Goal: Use online tool/utility: Utilize a website feature to perform a specific function

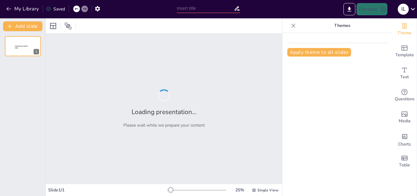
type input "Educación para la Salud: Fundamentos Teóricos y Prácticas Efectivas"
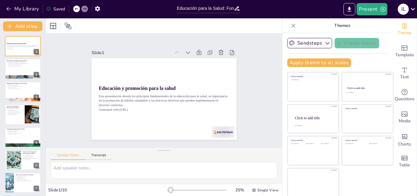
scroll to position [1, 0]
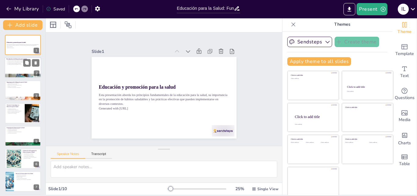
click at [24, 71] on div at bounding box center [23, 67] width 37 height 21
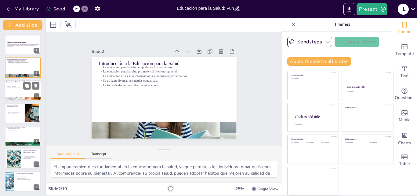
click at [11, 90] on div at bounding box center [23, 90] width 37 height 21
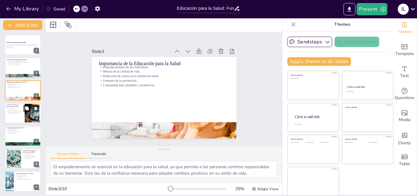
click at [9, 108] on p "Aprendizaje experiencial." at bounding box center [14, 108] width 16 height 1
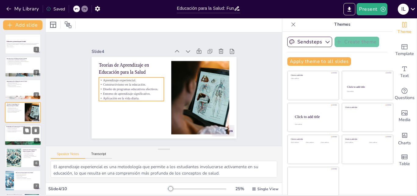
click at [10, 136] on div at bounding box center [23, 135] width 37 height 21
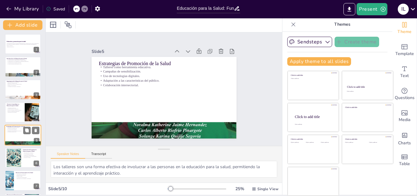
scroll to position [24, 0]
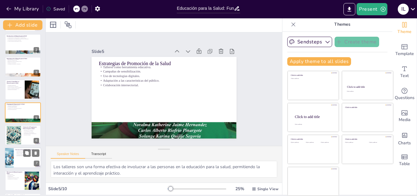
click at [13, 154] on div at bounding box center [9, 158] width 36 height 21
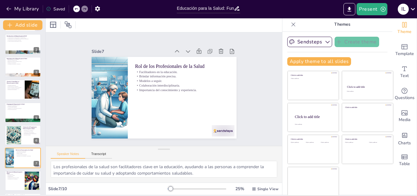
scroll to position [69, 0]
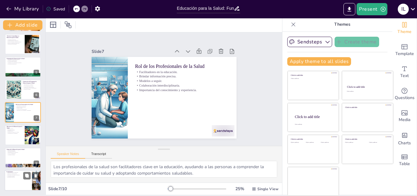
click at [23, 179] on div at bounding box center [23, 180] width 37 height 21
type textarea "La educación para la salud tiene el potencial de transformar comunidades al emp…"
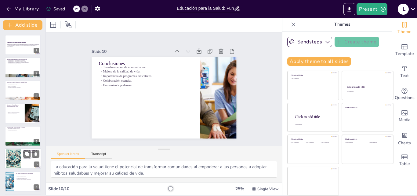
scroll to position [0, 0]
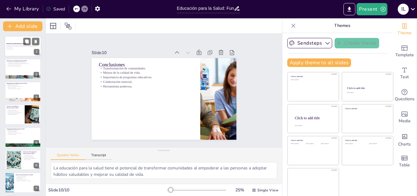
click at [13, 54] on div at bounding box center [23, 46] width 37 height 21
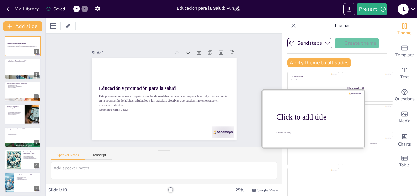
click at [292, 127] on div at bounding box center [313, 118] width 103 height 58
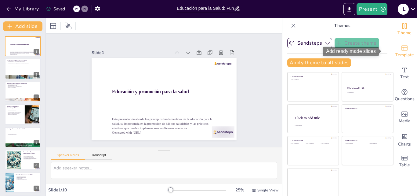
click at [396, 52] on span "Template" at bounding box center [405, 55] width 19 height 7
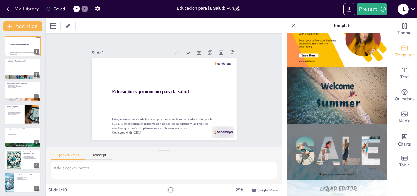
scroll to position [153, 0]
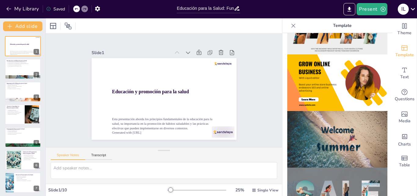
click at [335, 131] on img at bounding box center [337, 139] width 100 height 57
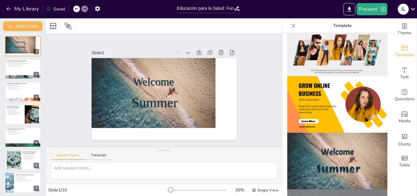
scroll to position [122, 0]
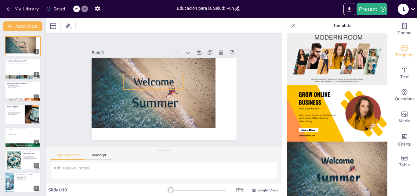
click at [163, 81] on span "Welcome" at bounding box center [155, 79] width 42 height 20
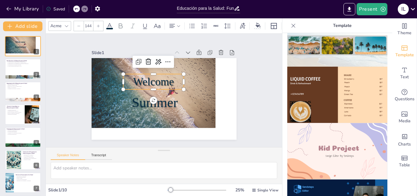
scroll to position [397, 0]
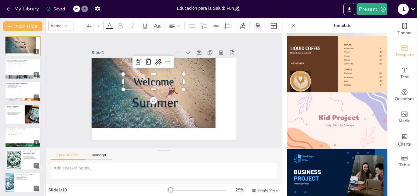
click at [312, 109] on img at bounding box center [337, 120] width 100 height 57
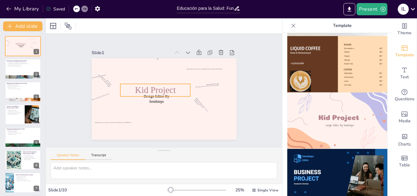
click at [168, 87] on span "Kid Project" at bounding box center [156, 88] width 42 height 18
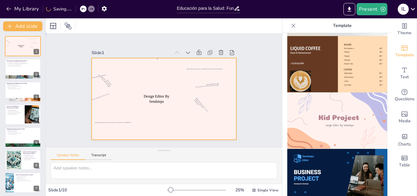
click at [162, 86] on div at bounding box center [162, 99] width 159 height 110
click at [156, 95] on span "Design Editor By Sendsteps" at bounding box center [154, 91] width 23 height 19
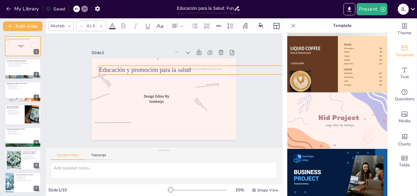
drag, startPoint x: 157, startPoint y: 65, endPoint x: 132, endPoint y: 71, distance: 26.1
click at [132, 71] on div "Design Editor By Sendsteps Educación y promoción para la salud" at bounding box center [161, 98] width 163 height 122
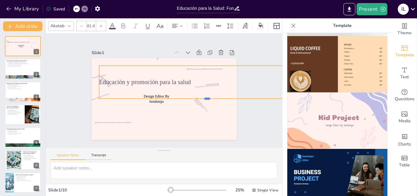
drag, startPoint x: 200, startPoint y: 74, endPoint x: 197, endPoint y: 98, distance: 24.3
click at [197, 98] on div at bounding box center [201, 113] width 207 height 71
click at [154, 96] on div at bounding box center [204, 110] width 212 height 50
click at [155, 99] on span "Design Editor By Sendsteps" at bounding box center [156, 97] width 26 height 11
type input "48.6"
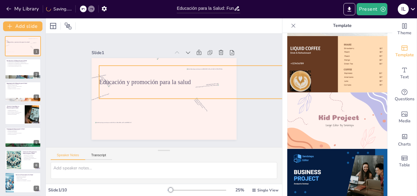
click at [167, 80] on span "Educación y promoción para la salud" at bounding box center [147, 78] width 91 height 26
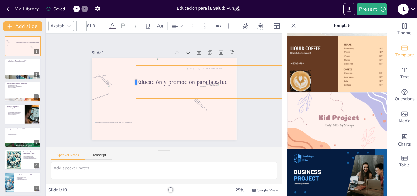
drag, startPoint x: 93, startPoint y: 80, endPoint x: 130, endPoint y: 88, distance: 37.7
click at [130, 88] on div at bounding box center [136, 75] width 12 height 33
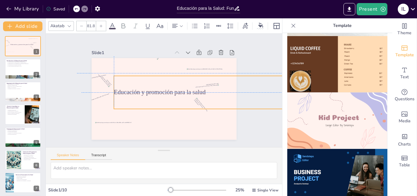
drag, startPoint x: 217, startPoint y: 76, endPoint x: 203, endPoint y: 82, distance: 15.3
click at [203, 82] on div "Educación y promoción para la salud" at bounding box center [202, 100] width 182 height 69
click at [109, 74] on div "Educación y promoción para la salud" at bounding box center [171, 59] width 142 height 30
click at [14, 67] on div at bounding box center [23, 69] width 37 height 21
type textarea "El empoderamiento es fundamental en la educación para la salud, ya que permite …"
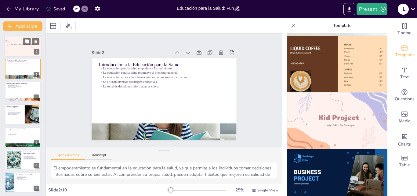
click at [14, 48] on div "Educación y promoción para la salud" at bounding box center [33, 44] width 46 height 8
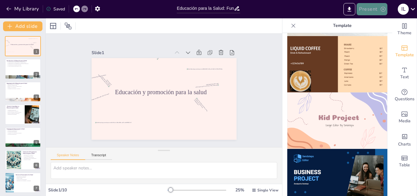
click at [378, 8] on button "Present" at bounding box center [372, 9] width 31 height 12
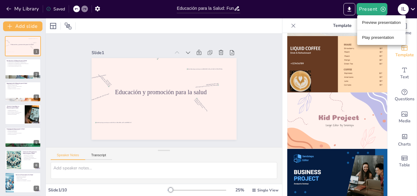
click at [371, 25] on li "Preview presentation" at bounding box center [381, 23] width 49 height 10
